Goal: Transaction & Acquisition: Purchase product/service

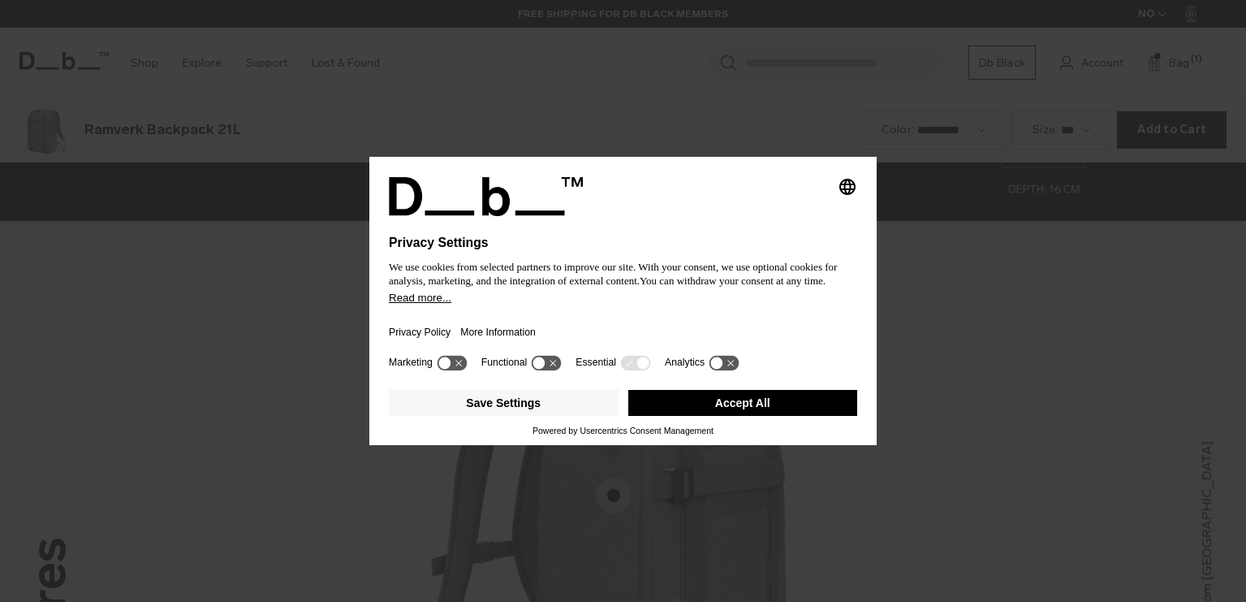
scroll to position [1805, 0]
